Goal: Find contact information: Find contact information

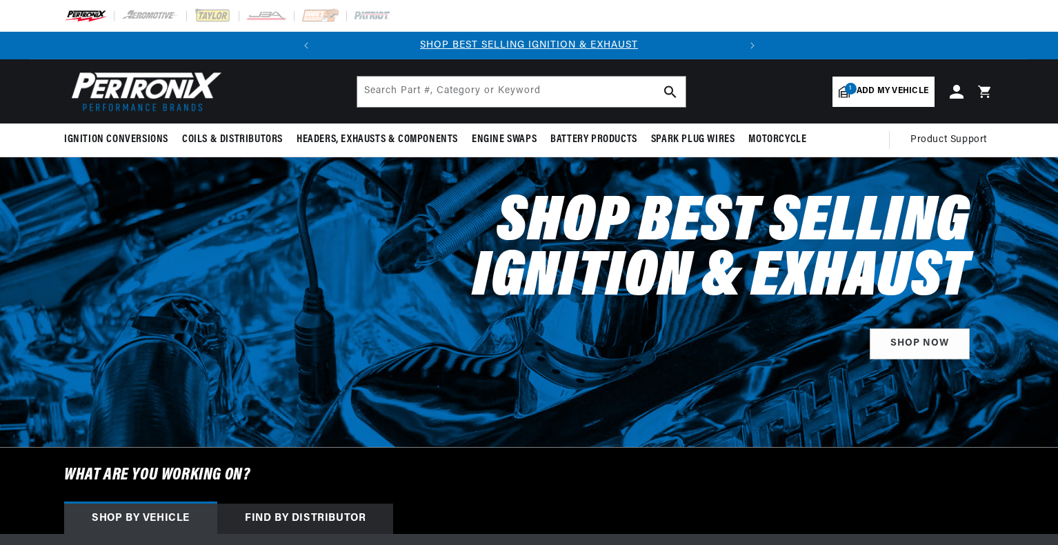
select select "1989"
select select "Ford"
select select "F-150"
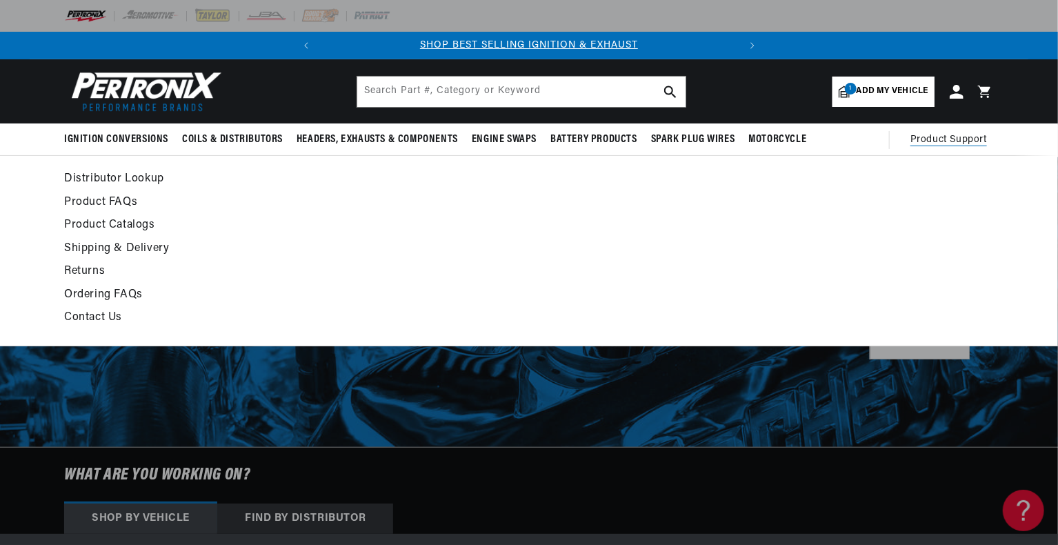
click at [937, 139] on span "Product Support" at bounding box center [948, 139] width 77 height 15
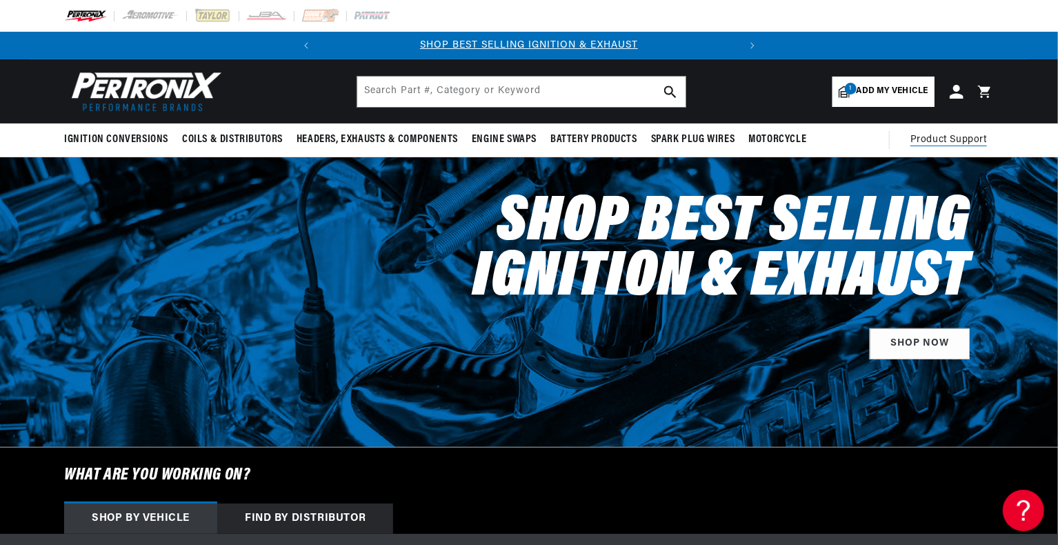
click at [937, 139] on span "Product Support" at bounding box center [948, 139] width 77 height 15
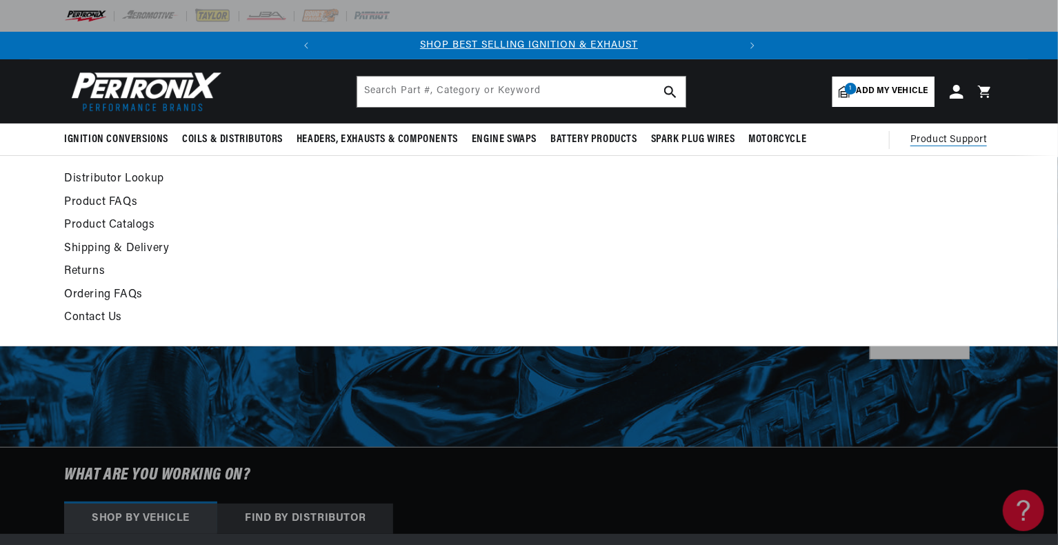
click at [103, 318] on link "Contact Us" at bounding box center [403, 317] width 678 height 19
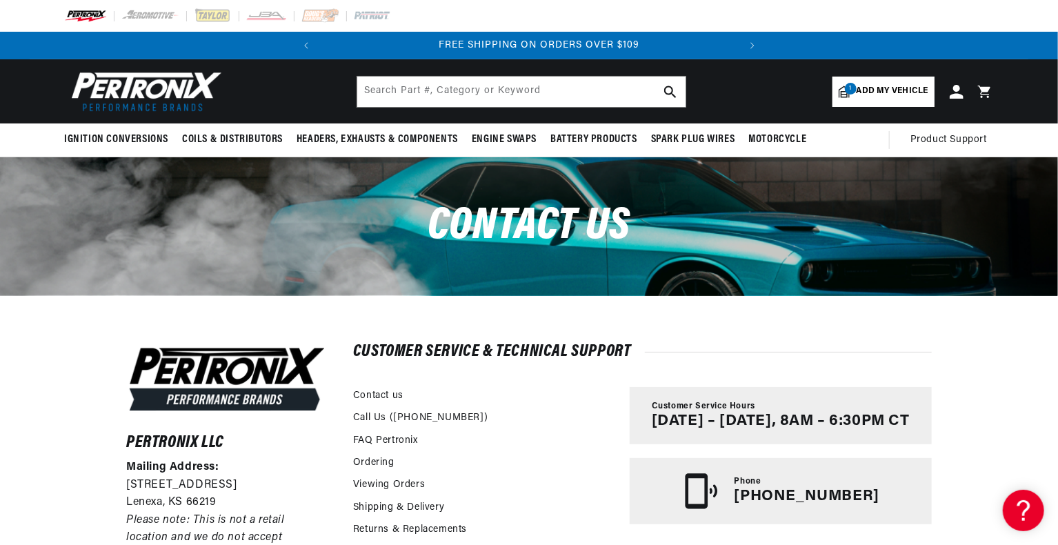
scroll to position [0, 418]
click at [1002, 300] on div "Pertronix LLC Mailing Address: [STREET_ADDRESS] Please note: This is not a reta…" at bounding box center [529, 530] width 1058 height 470
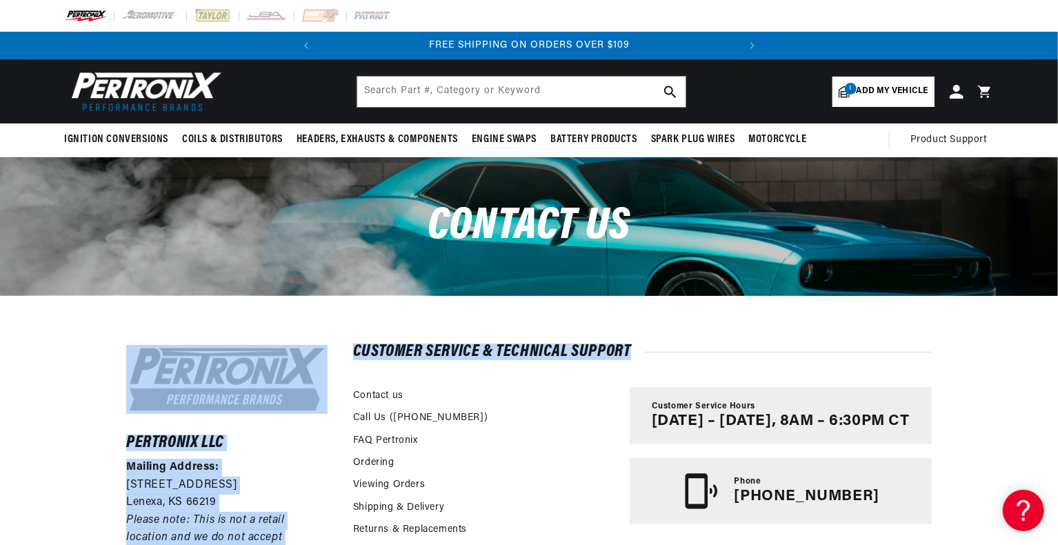
click at [1057, 252] on html "Skip to content Your cart Your cart is empty Get the right parts the first time…" at bounding box center [529, 272] width 1058 height 545
